Goal: Information Seeking & Learning: Learn about a topic

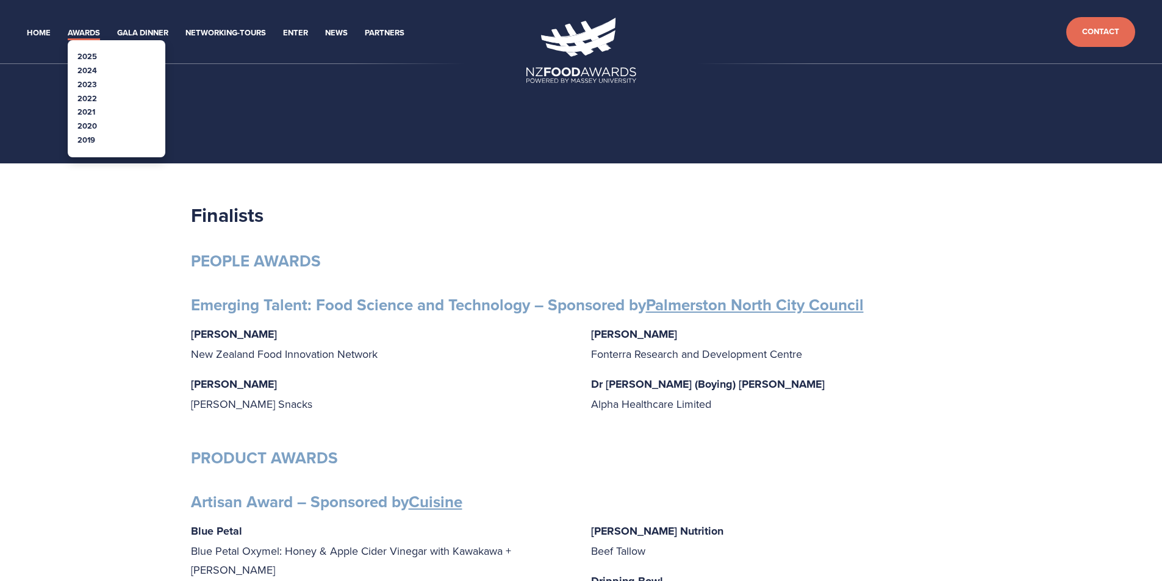
click at [79, 34] on link "Awards" at bounding box center [84, 33] width 32 height 14
click at [82, 57] on link "2025" at bounding box center [87, 57] width 20 height 12
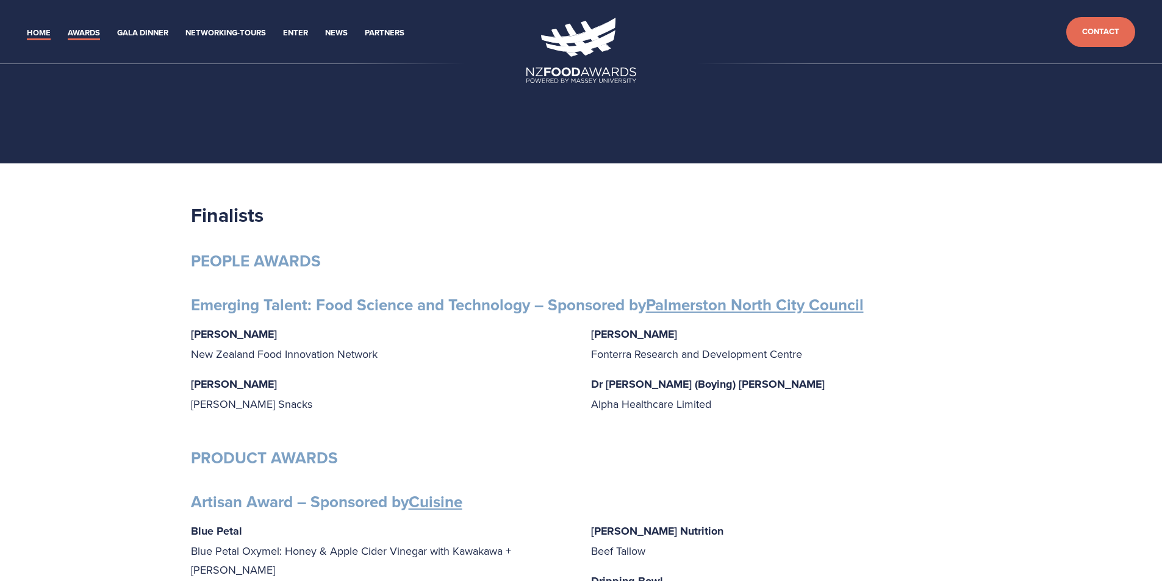
click at [32, 31] on link "Home" at bounding box center [39, 33] width 24 height 14
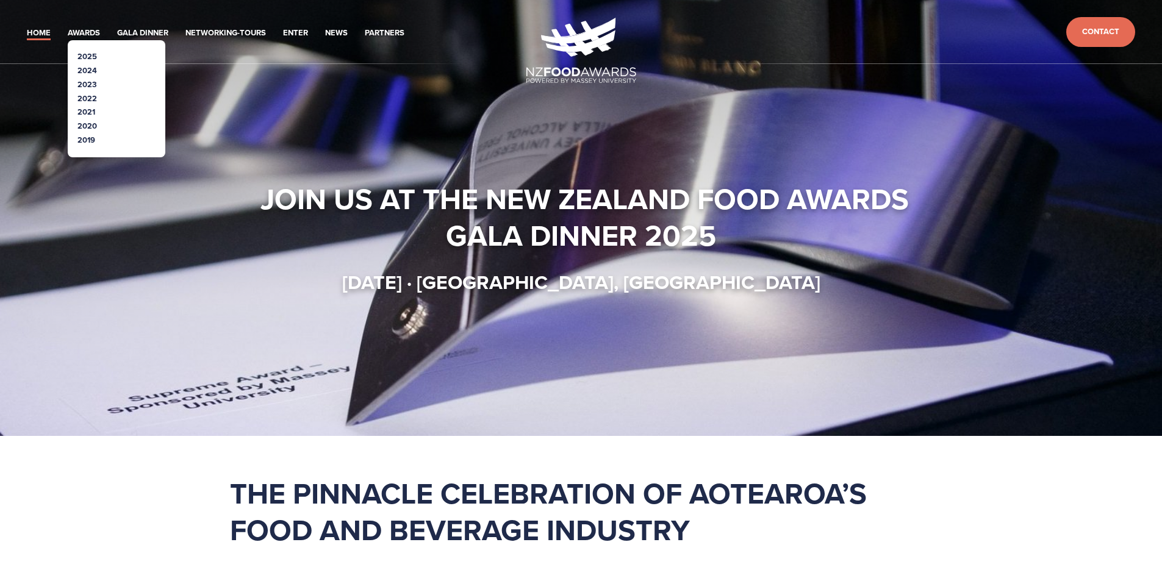
click at [90, 55] on link "2025" at bounding box center [87, 57] width 20 height 12
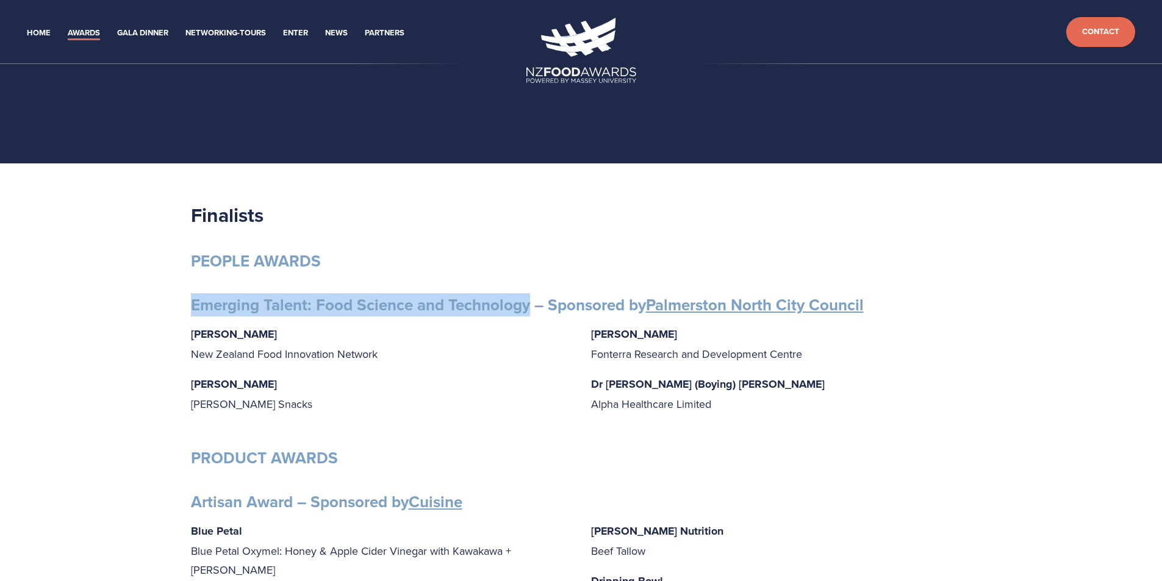
drag, startPoint x: 191, startPoint y: 304, endPoint x: 528, endPoint y: 305, distance: 337.2
click at [528, 305] on strong "Emerging Talent: Food Science and Technology – Sponsored by Palmerston North Ci…" at bounding box center [527, 304] width 673 height 23
copy strong "Emerging Talent: Food Science and Technology"
